Goal: Information Seeking & Learning: Learn about a topic

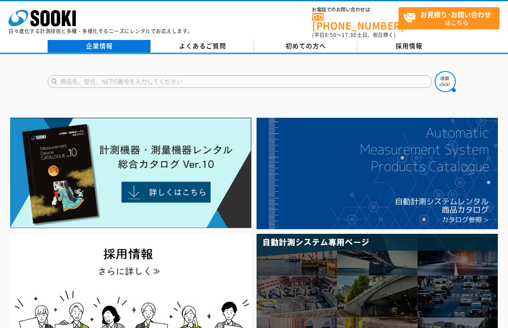
click at [102, 42] on link "企業情報" at bounding box center [99, 46] width 103 height 13
click at [119, 40] on link "企業情報" at bounding box center [99, 46] width 103 height 13
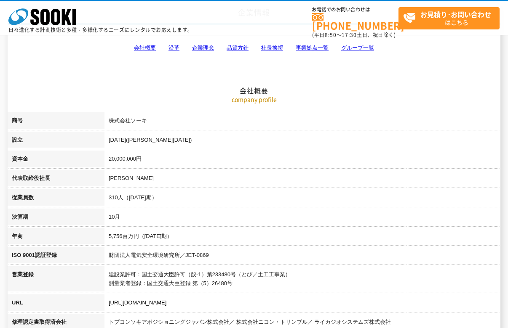
scroll to position [85, 0]
